Goal: Information Seeking & Learning: Learn about a topic

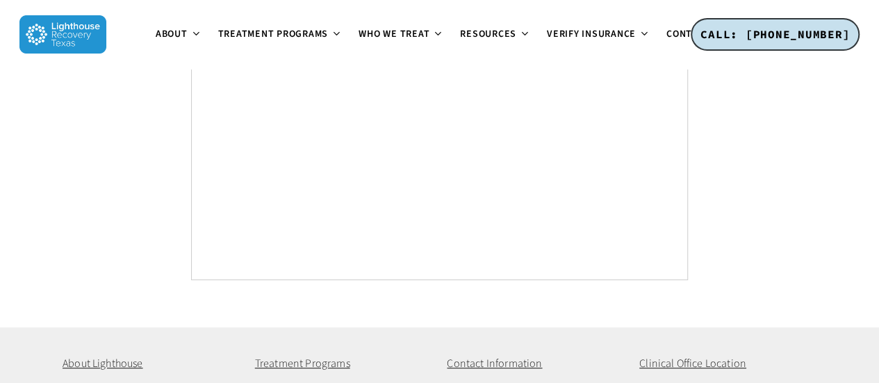
scroll to position [5416, 0]
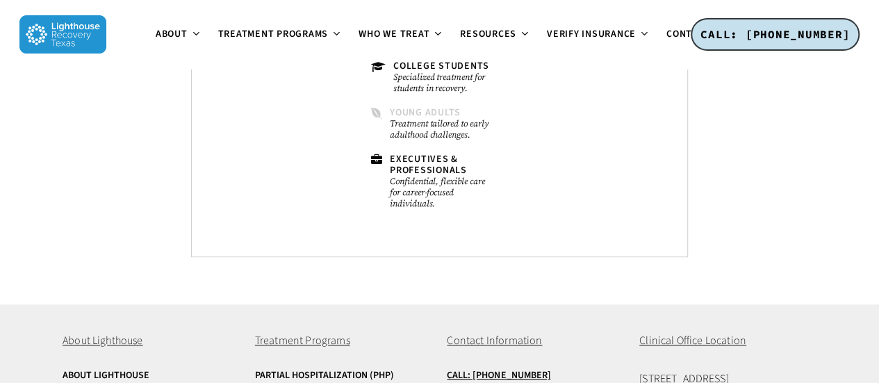
click at [425, 131] on small "Treatment tailored to early adulthood challenges." at bounding box center [443, 129] width 106 height 22
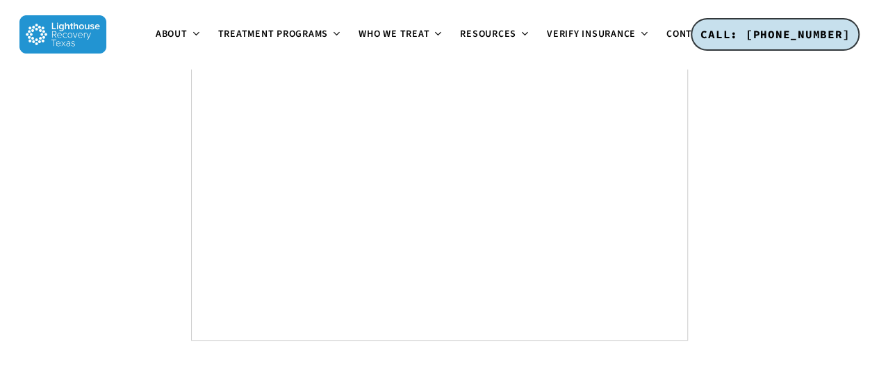
scroll to position [8344, 0]
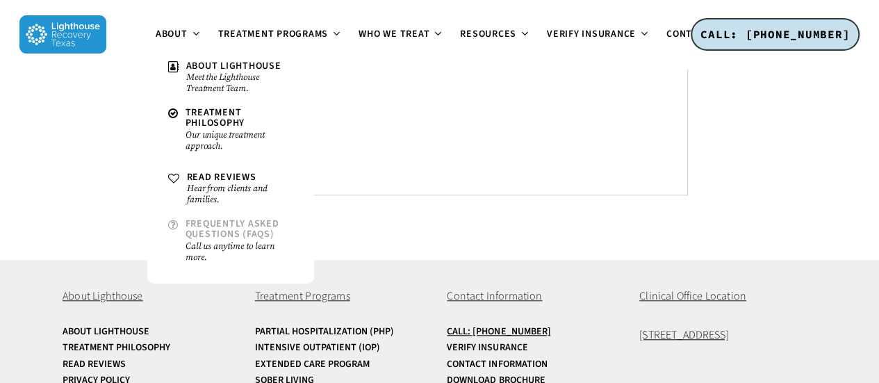
click at [208, 217] on span "Frequently Asked Questions (FAQs)" at bounding box center [233, 229] width 94 height 24
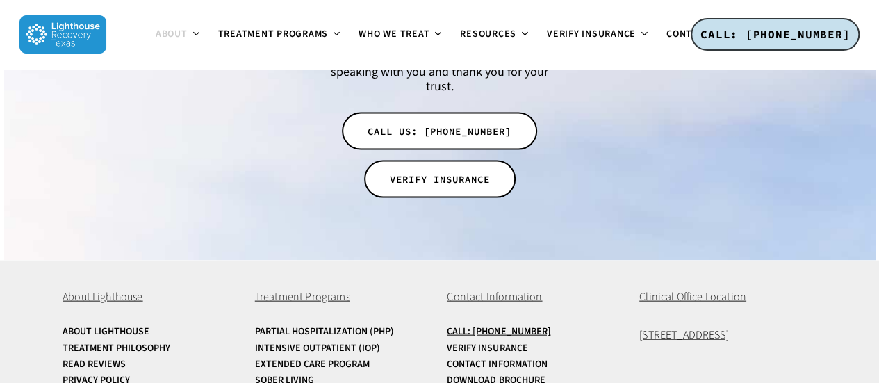
scroll to position [1414, 0]
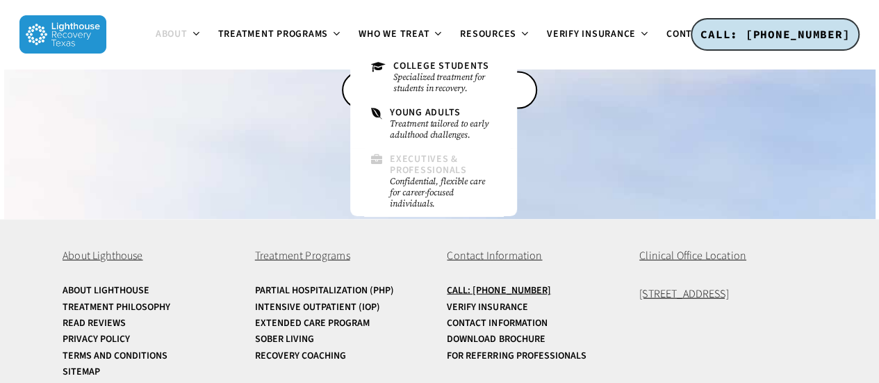
click at [455, 165] on span "Executives & Professionals" at bounding box center [428, 164] width 77 height 24
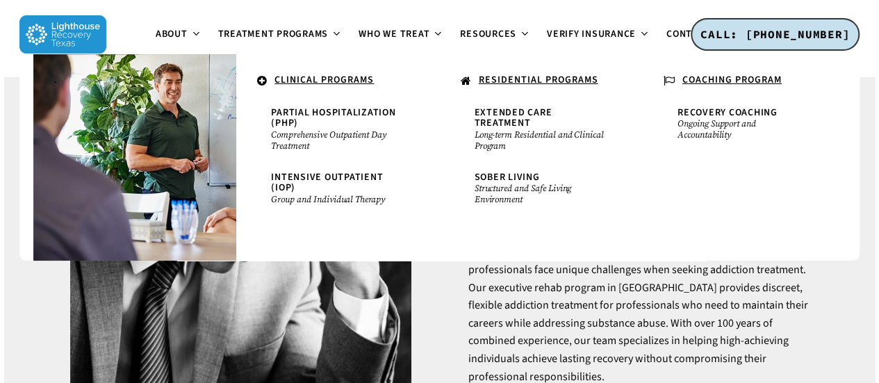
click at [214, 66] on li "." at bounding box center [134, 157] width 203 height 207
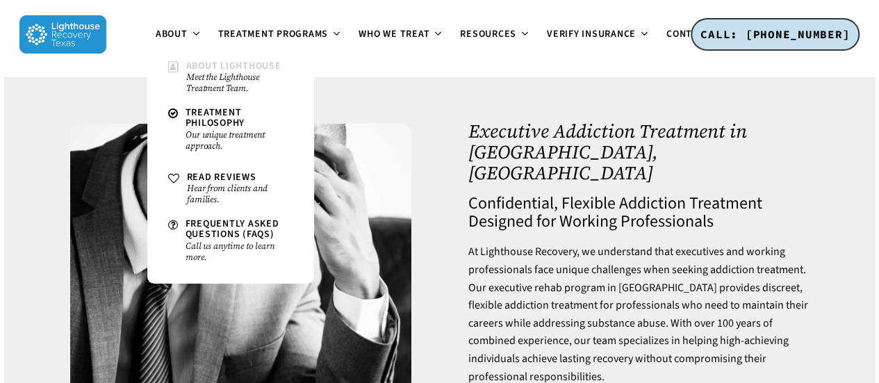
click at [204, 65] on span "About Lighthouse" at bounding box center [233, 66] width 95 height 14
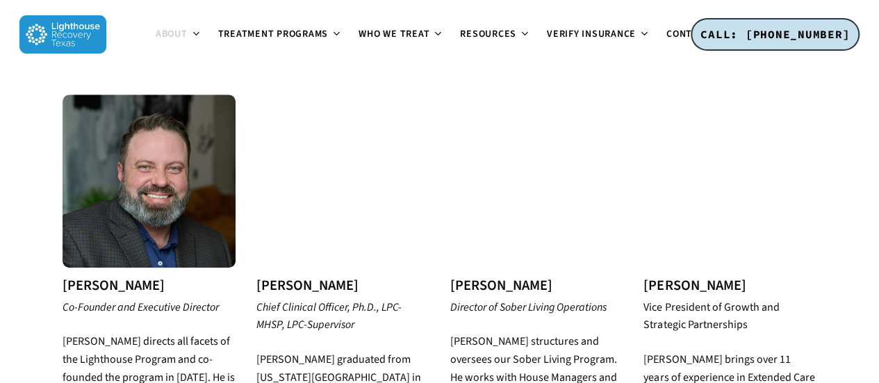
scroll to position [486, 0]
